Goal: Information Seeking & Learning: Learn about a topic

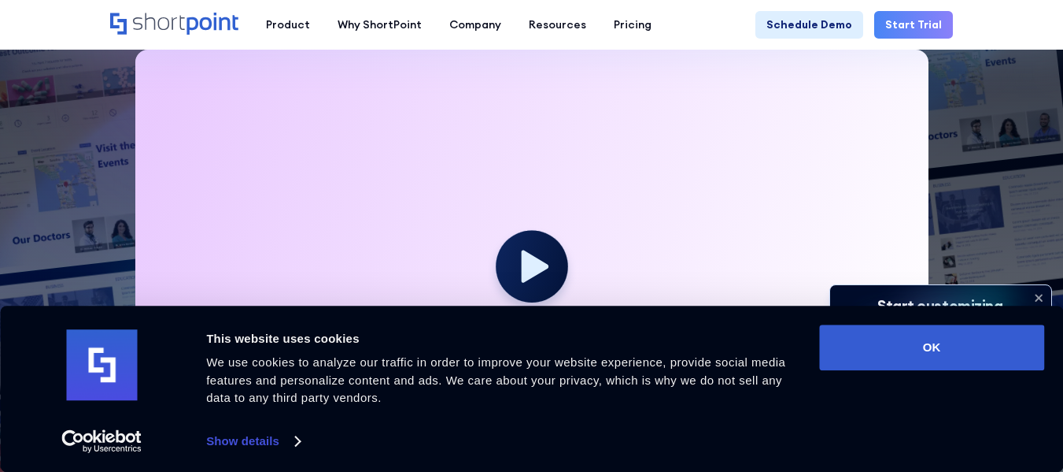
scroll to position [472, 0]
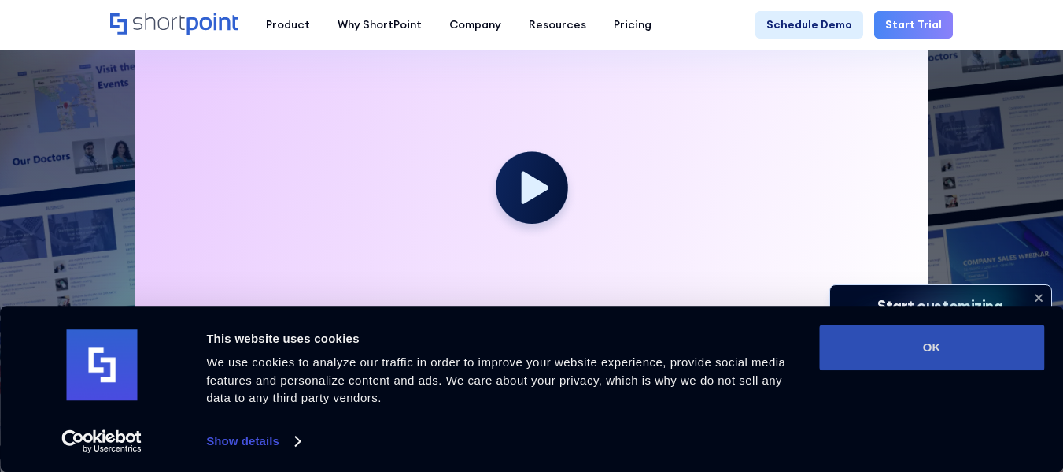
click at [896, 352] on button "OK" at bounding box center [931, 347] width 225 height 46
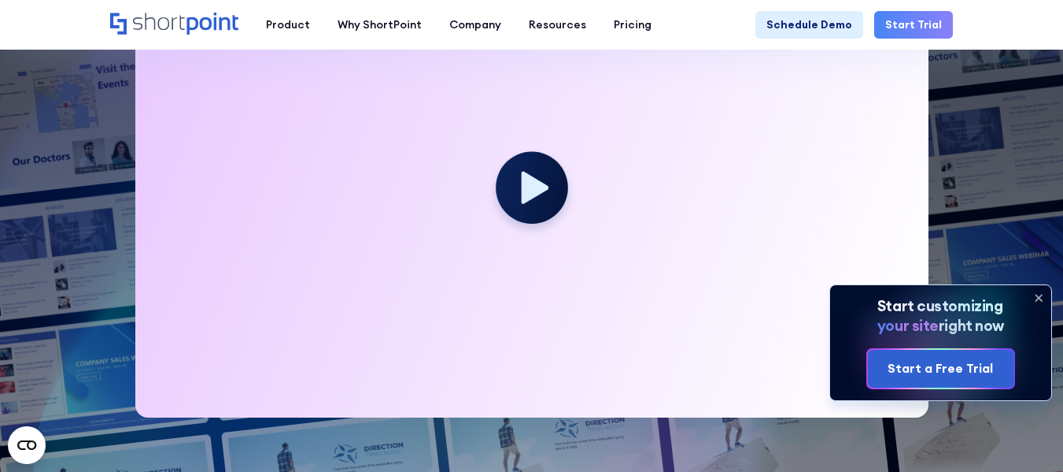
scroll to position [551, 0]
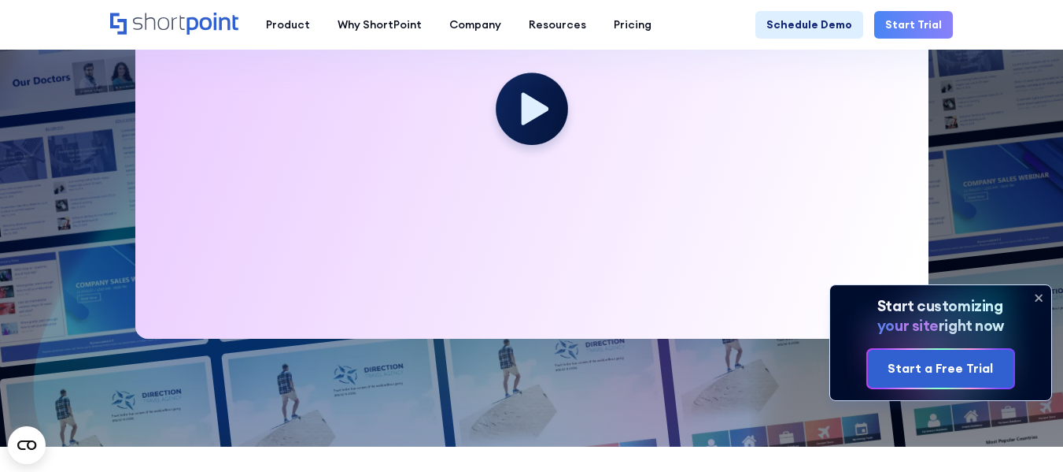
click at [1042, 296] on icon at bounding box center [1038, 297] width 25 height 25
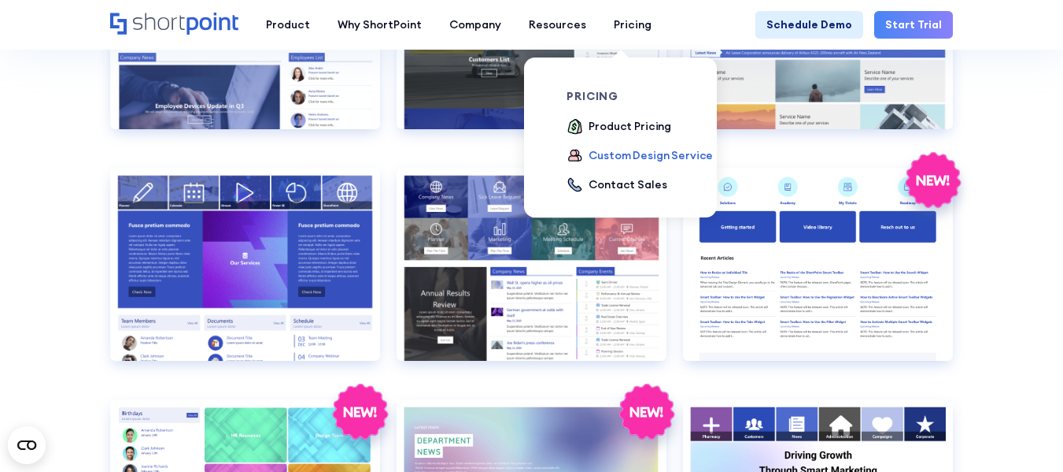
scroll to position [2598, 0]
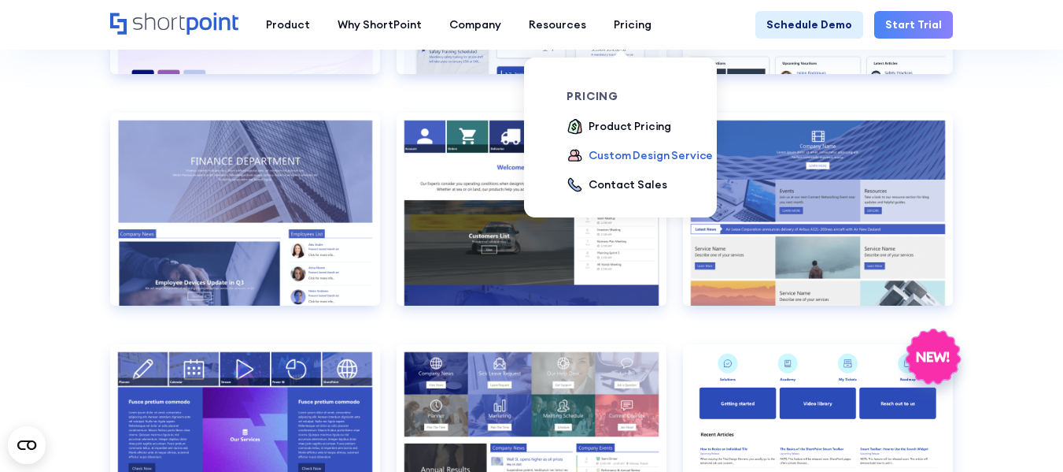
click at [622, 153] on div "Custom Design Service" at bounding box center [651, 155] width 124 height 17
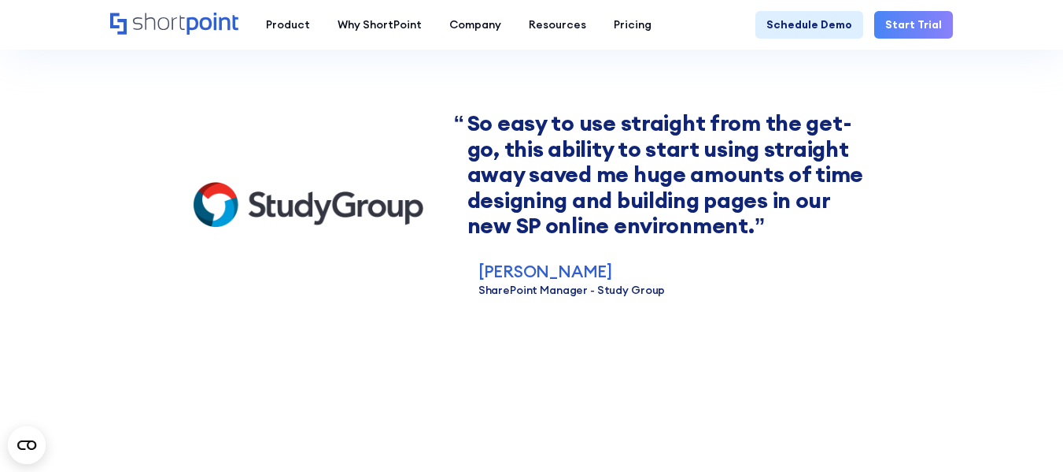
scroll to position [1811, 0]
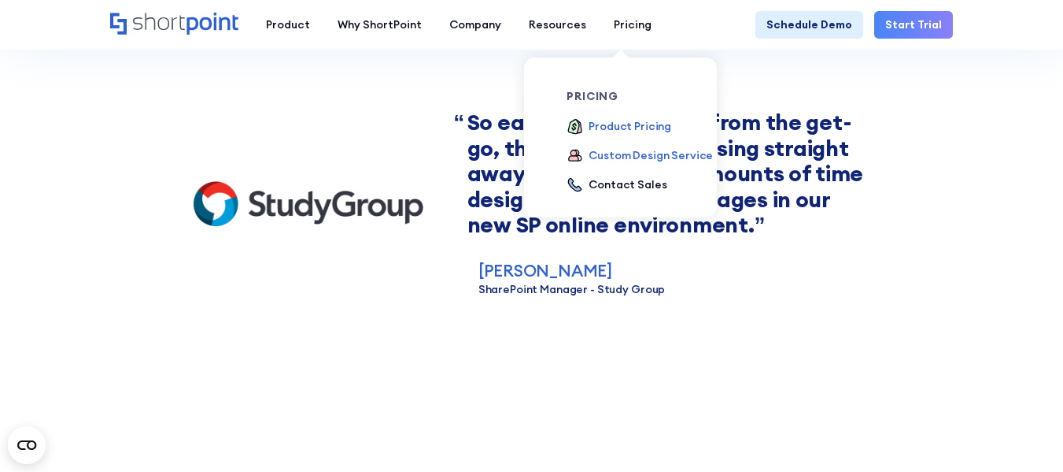
click at [624, 121] on div "Product Pricing" at bounding box center [630, 126] width 83 height 17
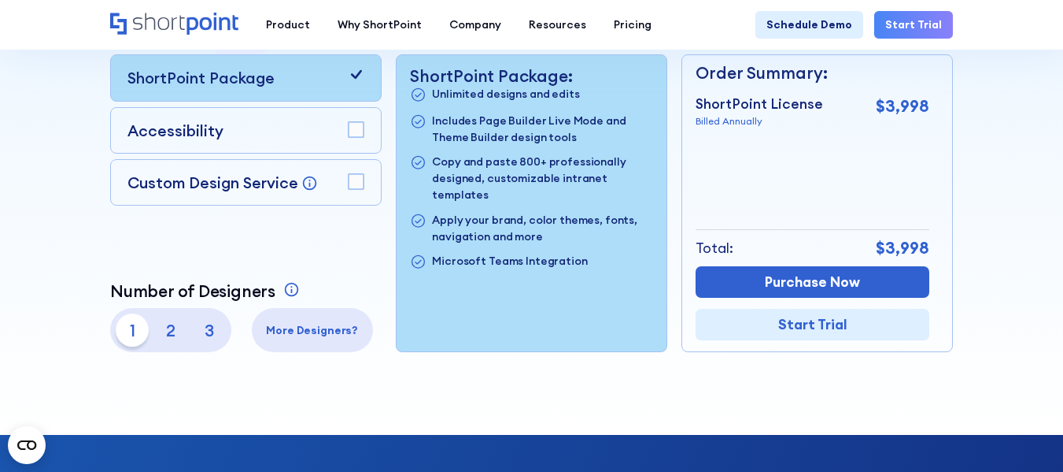
scroll to position [394, 0]
